Goal: Check status: Check status

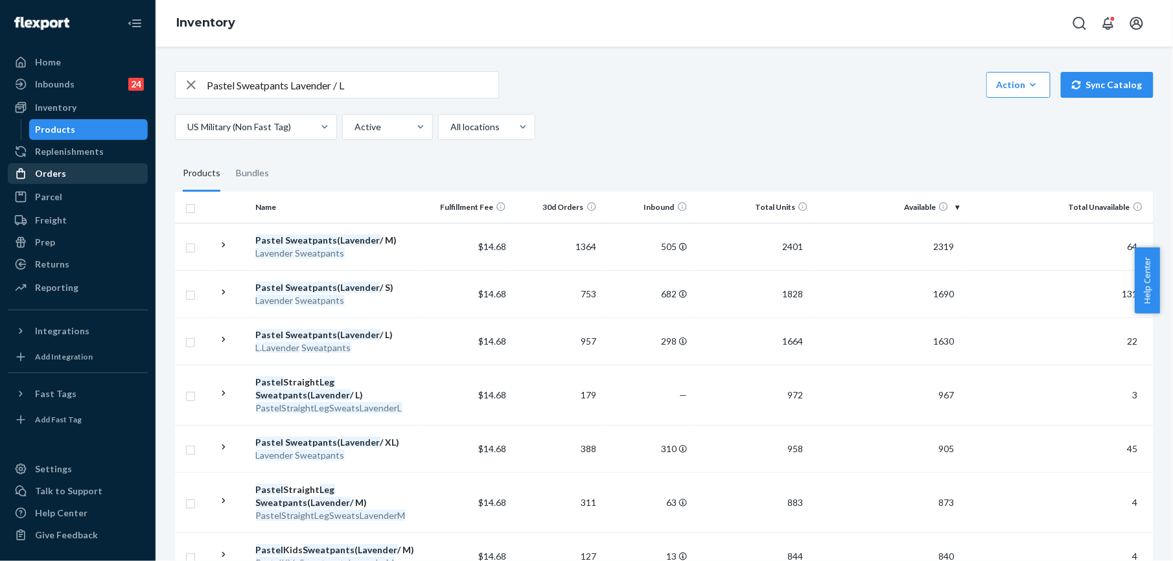
click at [44, 171] on div "Orders" at bounding box center [50, 173] width 31 height 13
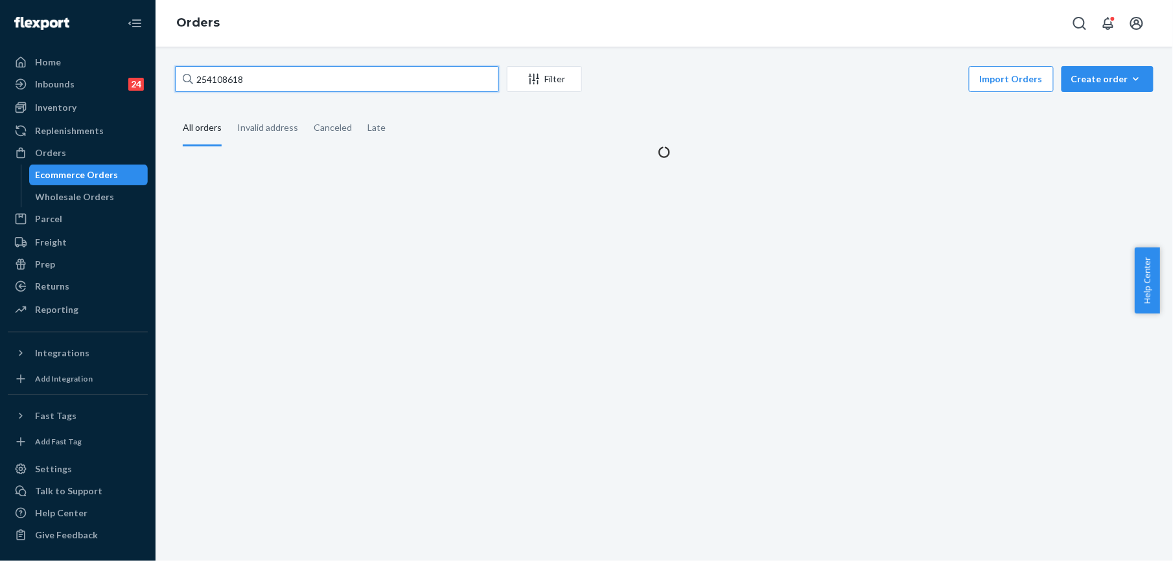
click at [257, 84] on input "254108618" at bounding box center [337, 79] width 324 height 26
paste input "[PERSON_NAME]"
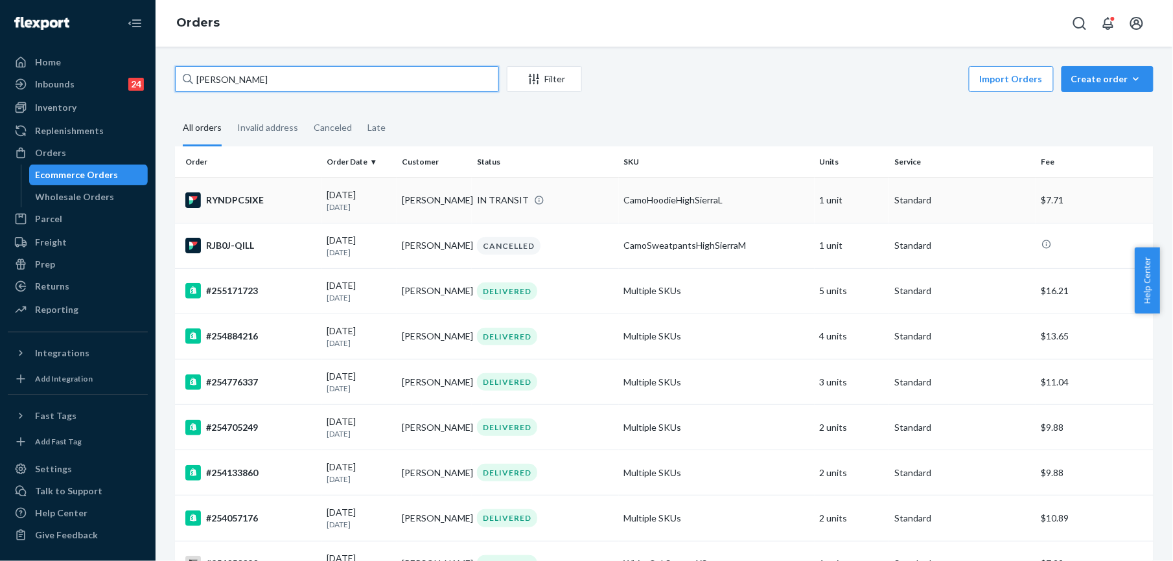
type input "[PERSON_NAME]"
click at [236, 202] on div "RYNDPC5IXE" at bounding box center [251, 200] width 132 height 16
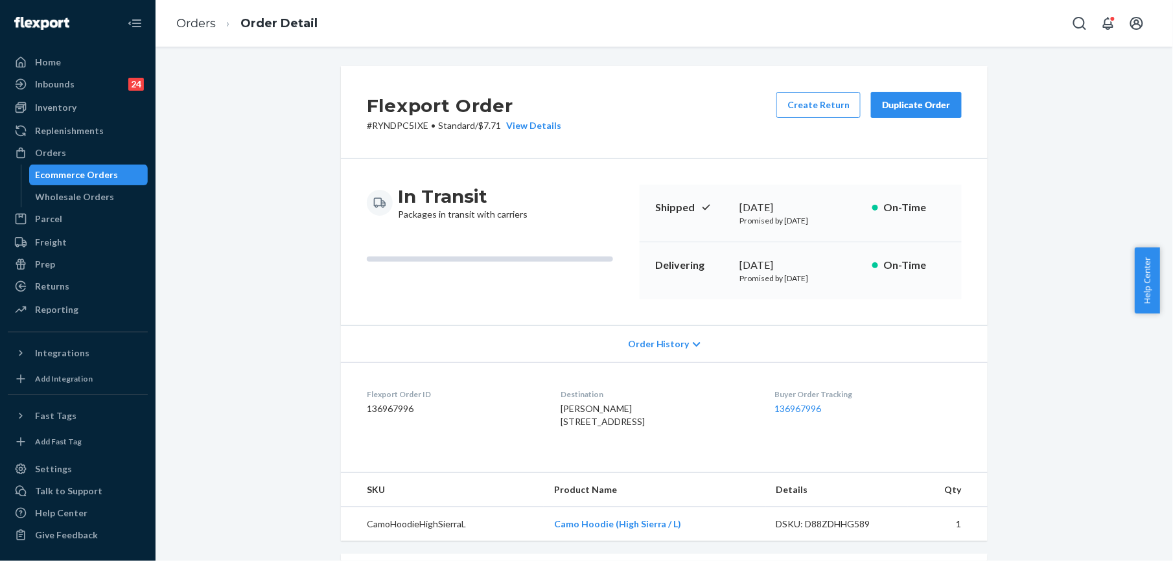
scroll to position [172, 0]
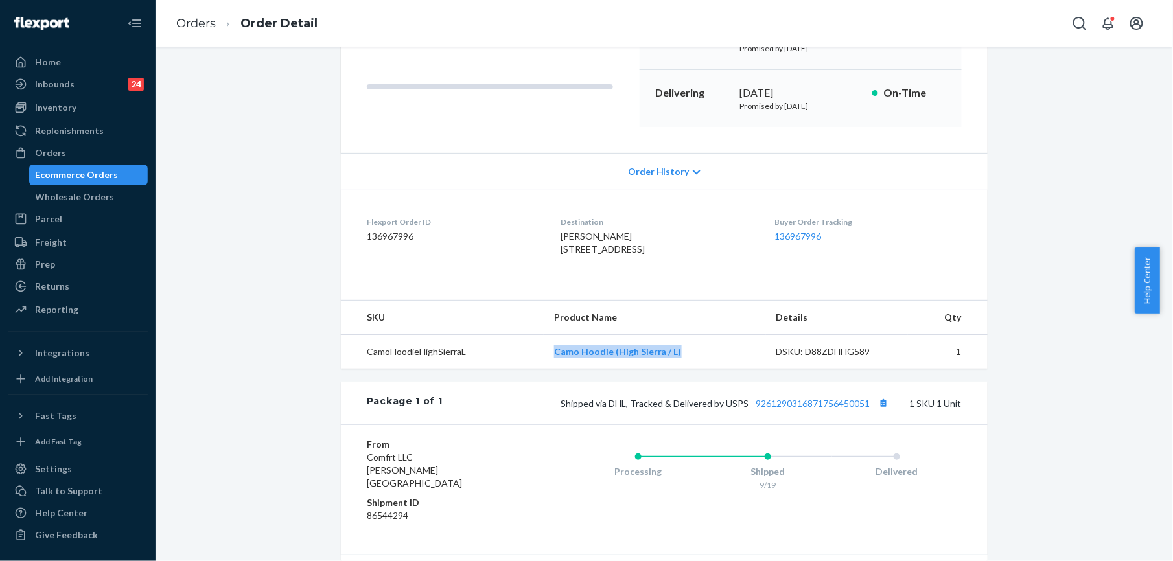
drag, startPoint x: 552, startPoint y: 378, endPoint x: 682, endPoint y: 380, distance: 129.6
click at [682, 369] on td "Camo Hoodie (High Sierra / L)" at bounding box center [655, 352] width 222 height 34
copy link "Camo Hoodie (High Sierra / L)"
drag, startPoint x: 722, startPoint y: 433, endPoint x: 814, endPoint y: 473, distance: 100.1
click at [864, 409] on span "Shipped via DHL, Tracked & Delivered by USPS 9261290316871756450051" at bounding box center [725, 403] width 331 height 11
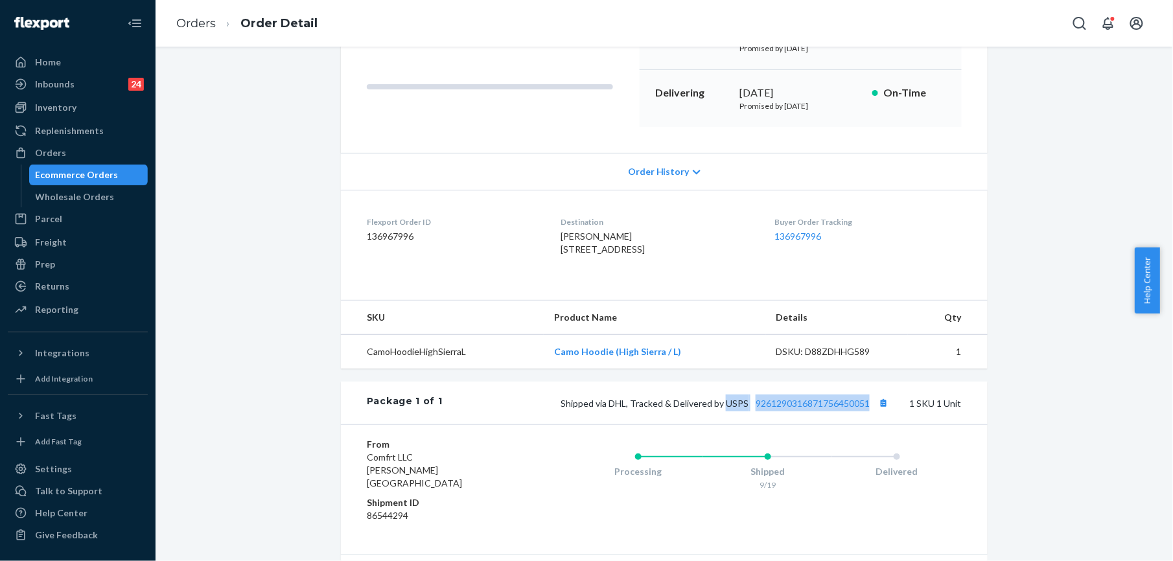
copy span "USPS 9261290316871756450051"
